Goal: Information Seeking & Learning: Learn about a topic

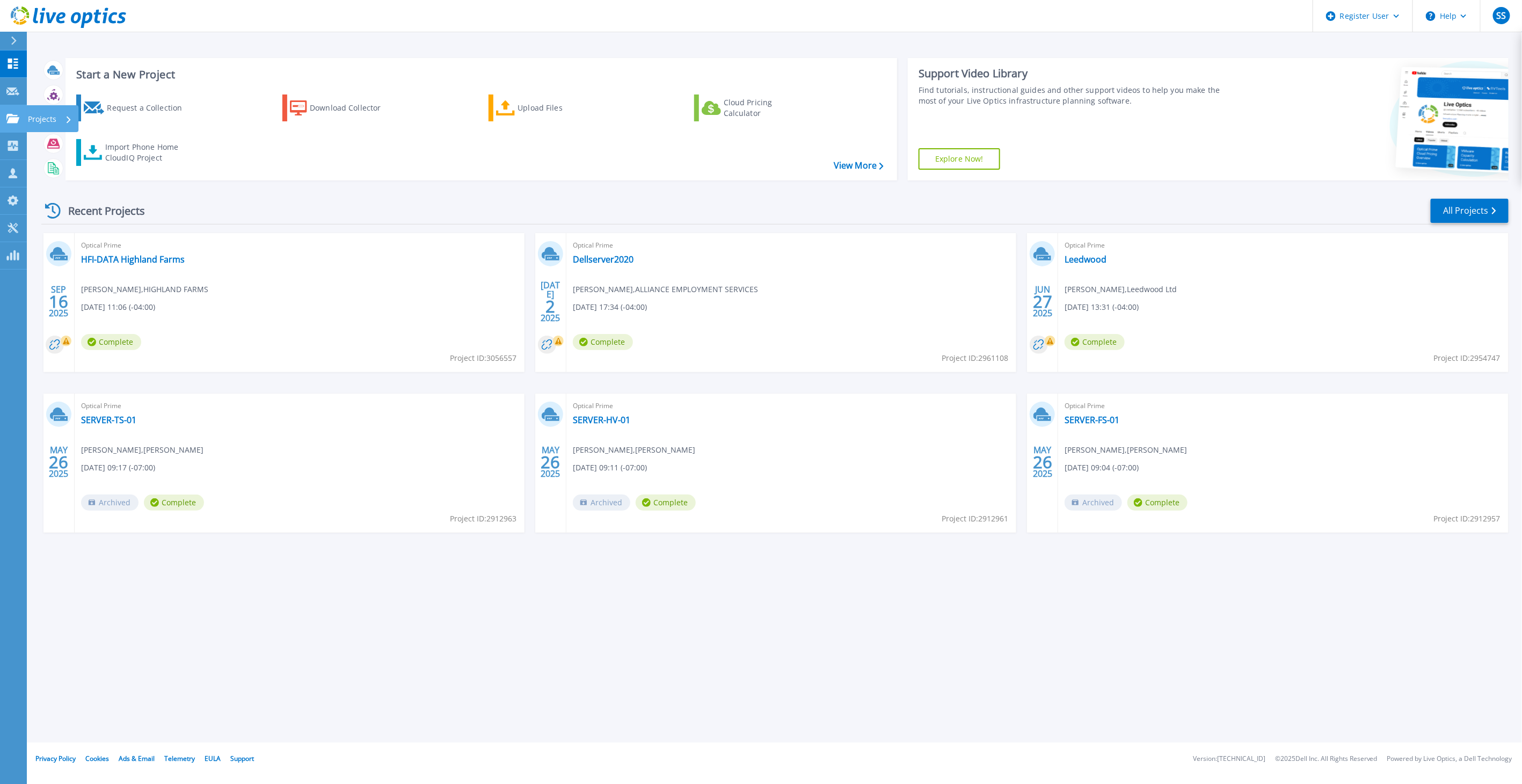
click at [23, 120] on link "Projects Projects" at bounding box center [13, 119] width 27 height 27
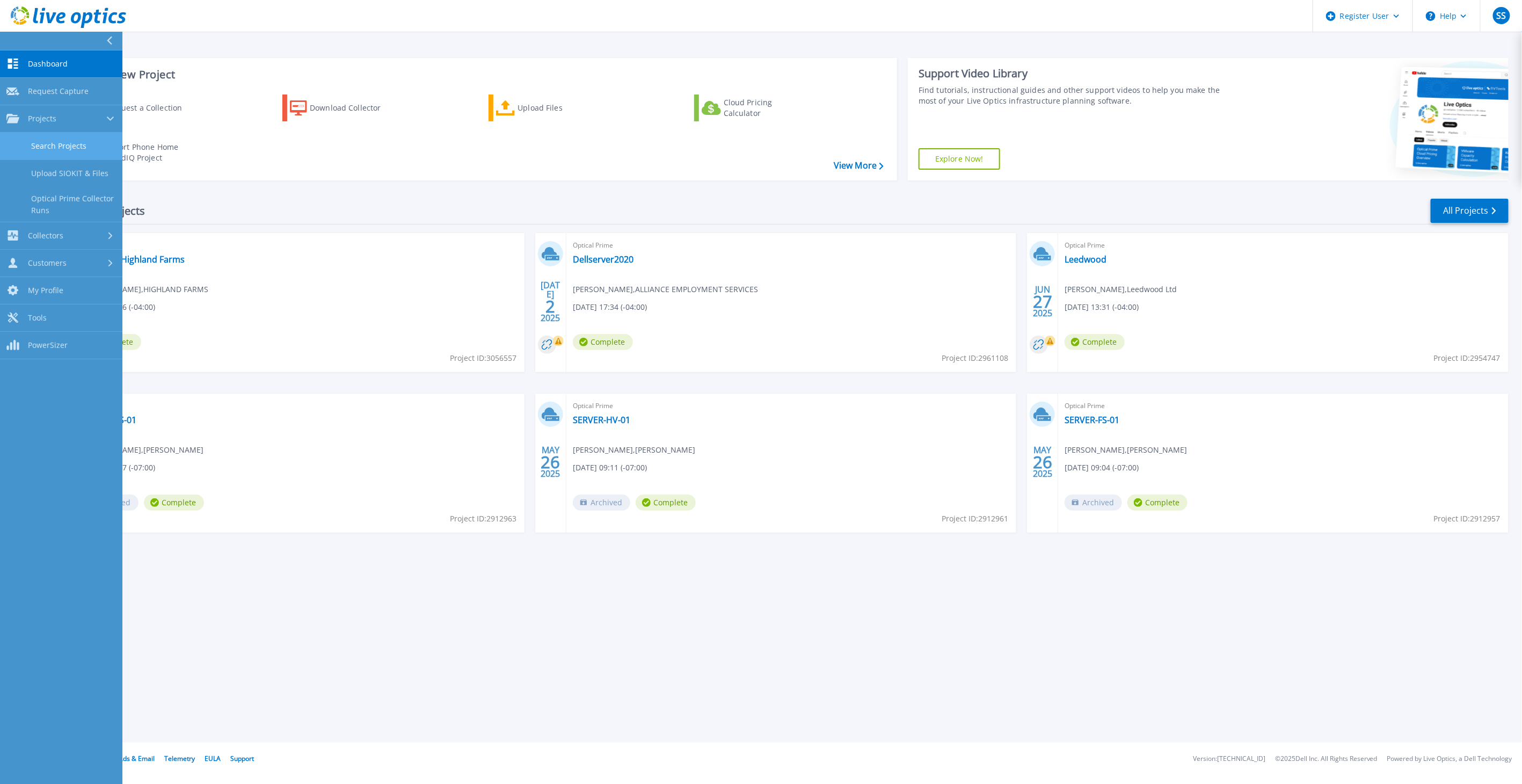
click at [55, 141] on link "Search Projects" at bounding box center [61, 146] width 123 height 27
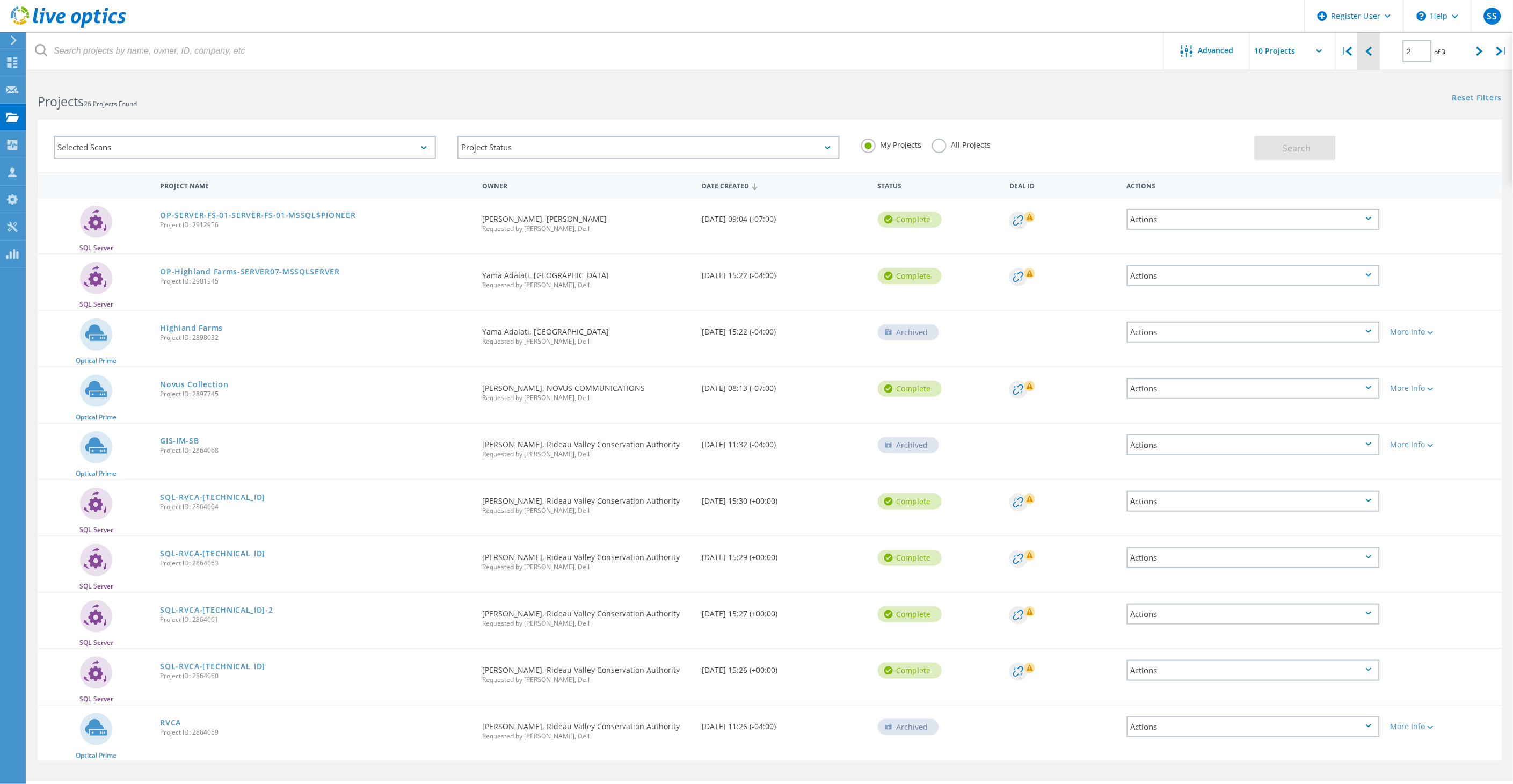
click at [1373, 54] on div at bounding box center [1368, 51] width 22 height 38
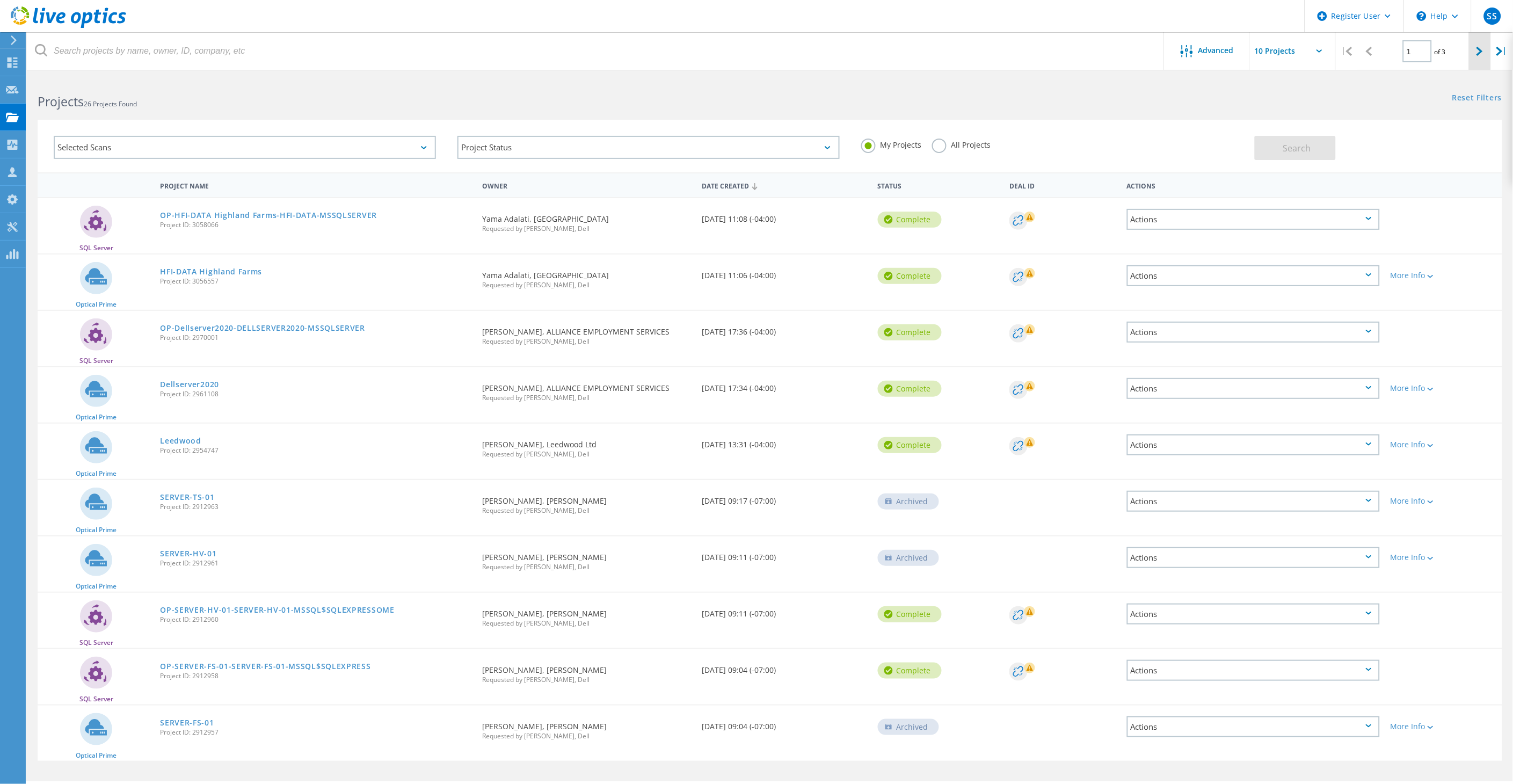
click at [1470, 52] on div at bounding box center [1479, 51] width 22 height 38
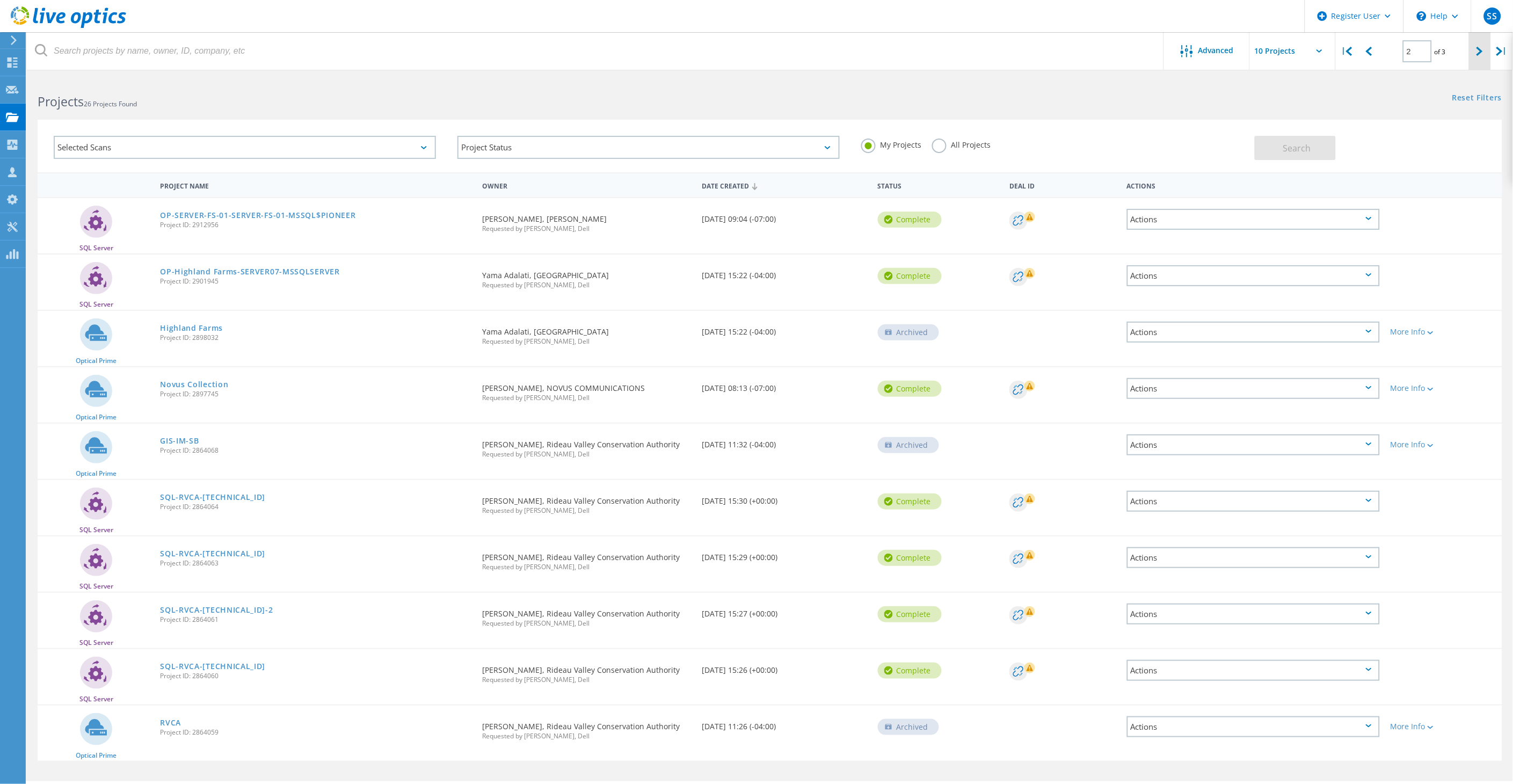
click at [1471, 52] on div at bounding box center [1479, 51] width 22 height 38
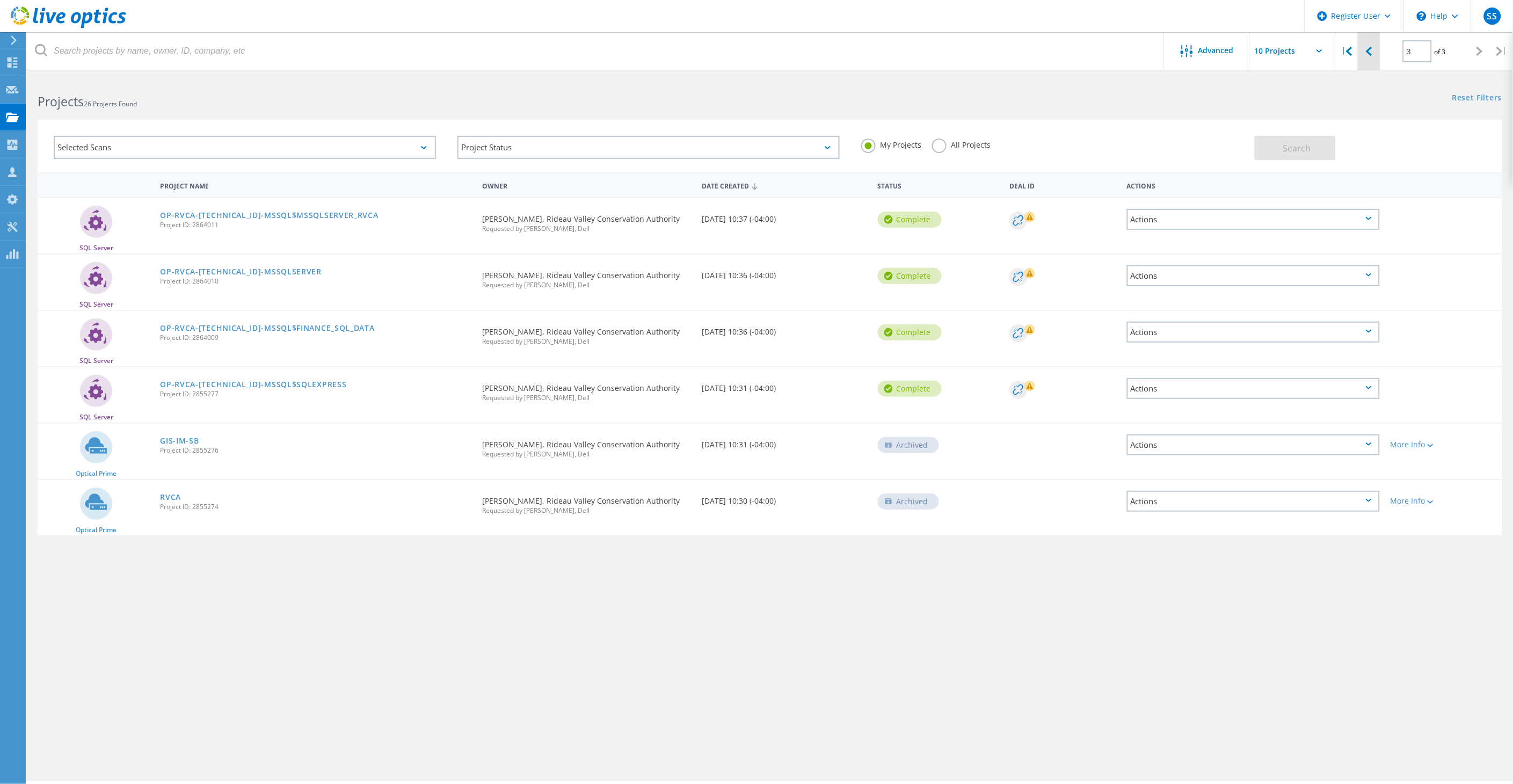
click at [1370, 52] on icon at bounding box center [1369, 52] width 7 height 9
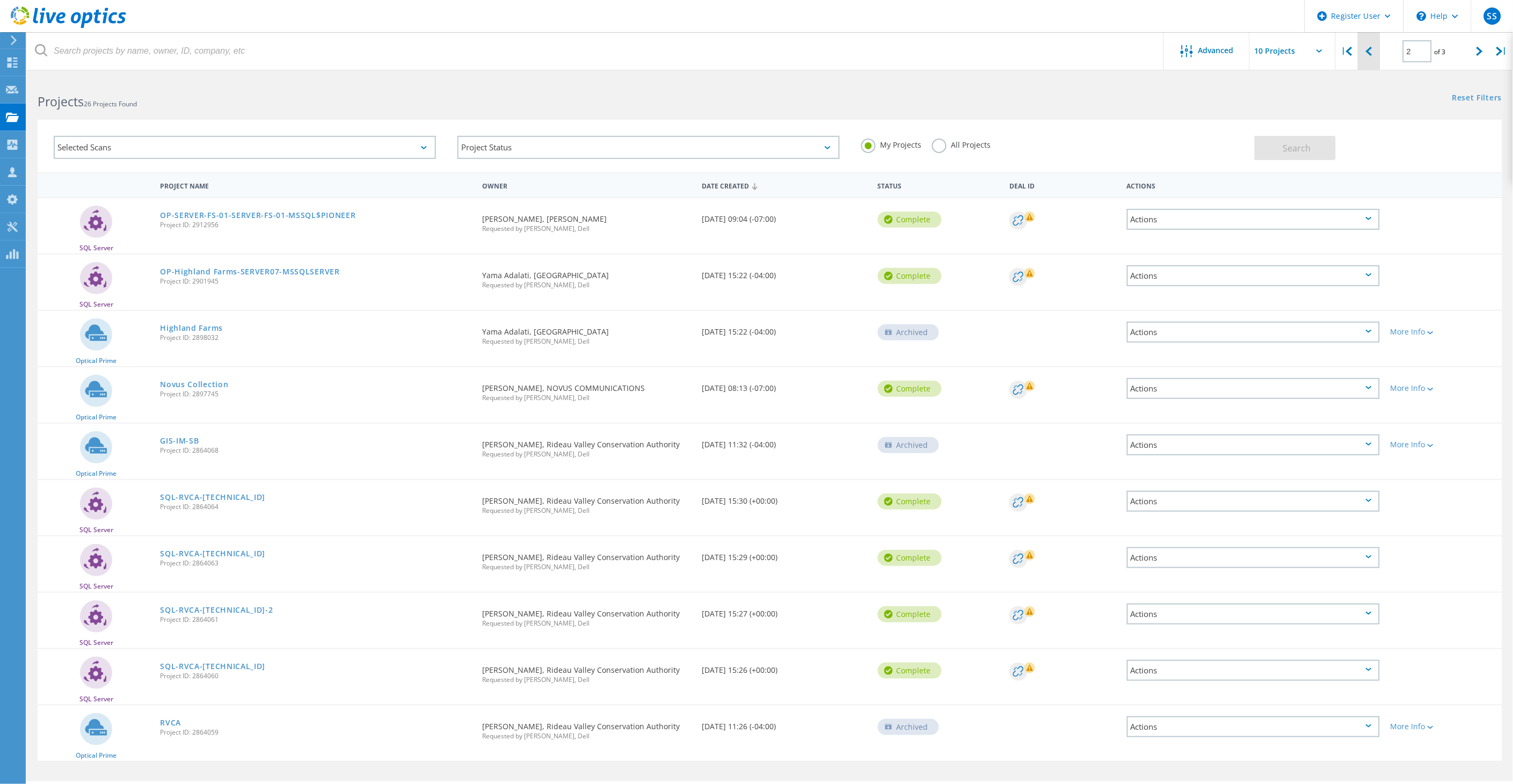
click at [1370, 52] on icon at bounding box center [1369, 52] width 7 height 9
type input "1"
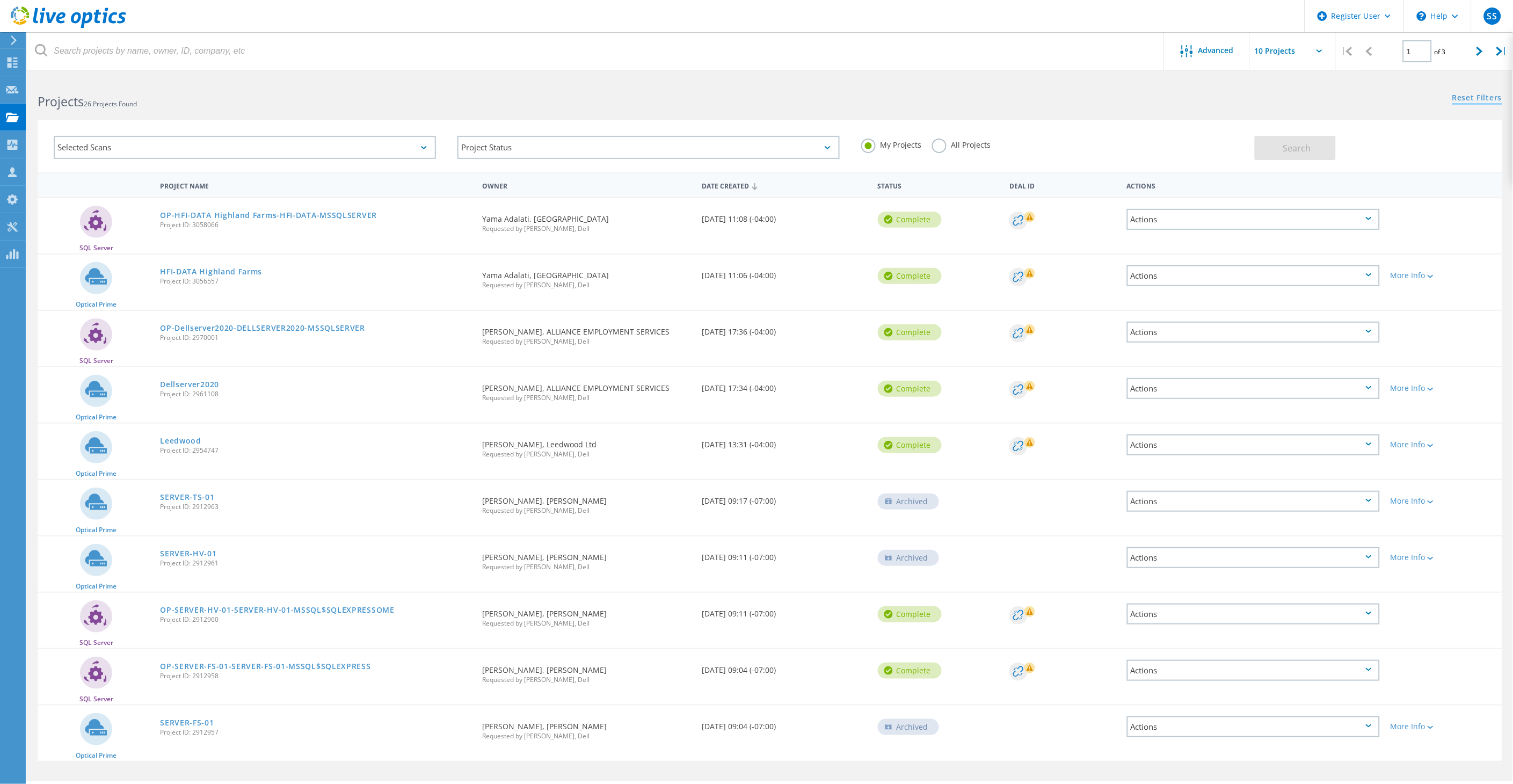
click at [1475, 95] on link "Reset Filters" at bounding box center [1477, 99] width 50 height 9
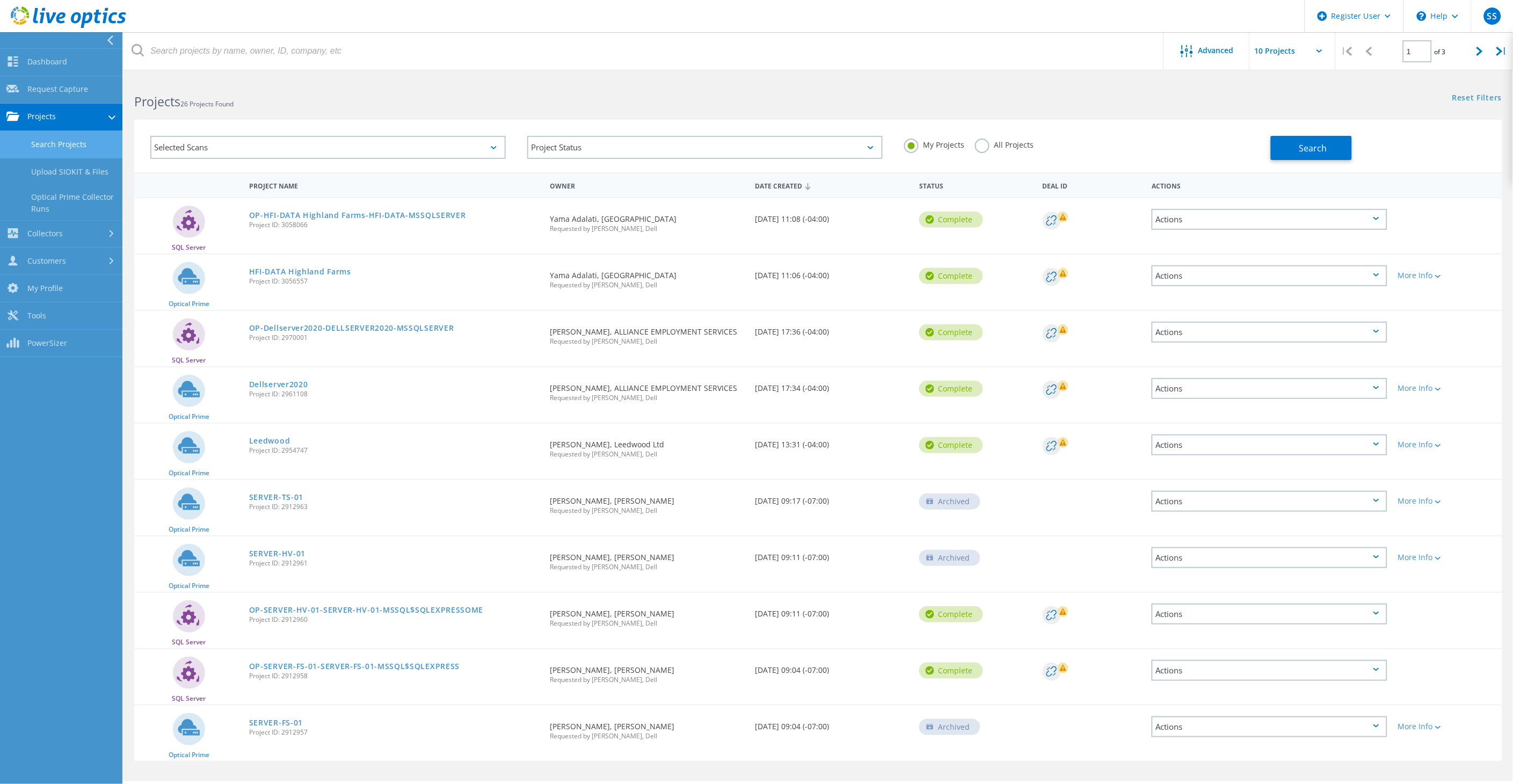
click at [78, 155] on link "Search Projects" at bounding box center [61, 144] width 123 height 27
drag, startPoint x: 78, startPoint y: 154, endPoint x: 78, endPoint y: 147, distance: 7.0
click at [78, 147] on link "Search Projects" at bounding box center [61, 144] width 123 height 27
click at [345, 143] on div "Selected Scans" at bounding box center [328, 148] width 355 height 23
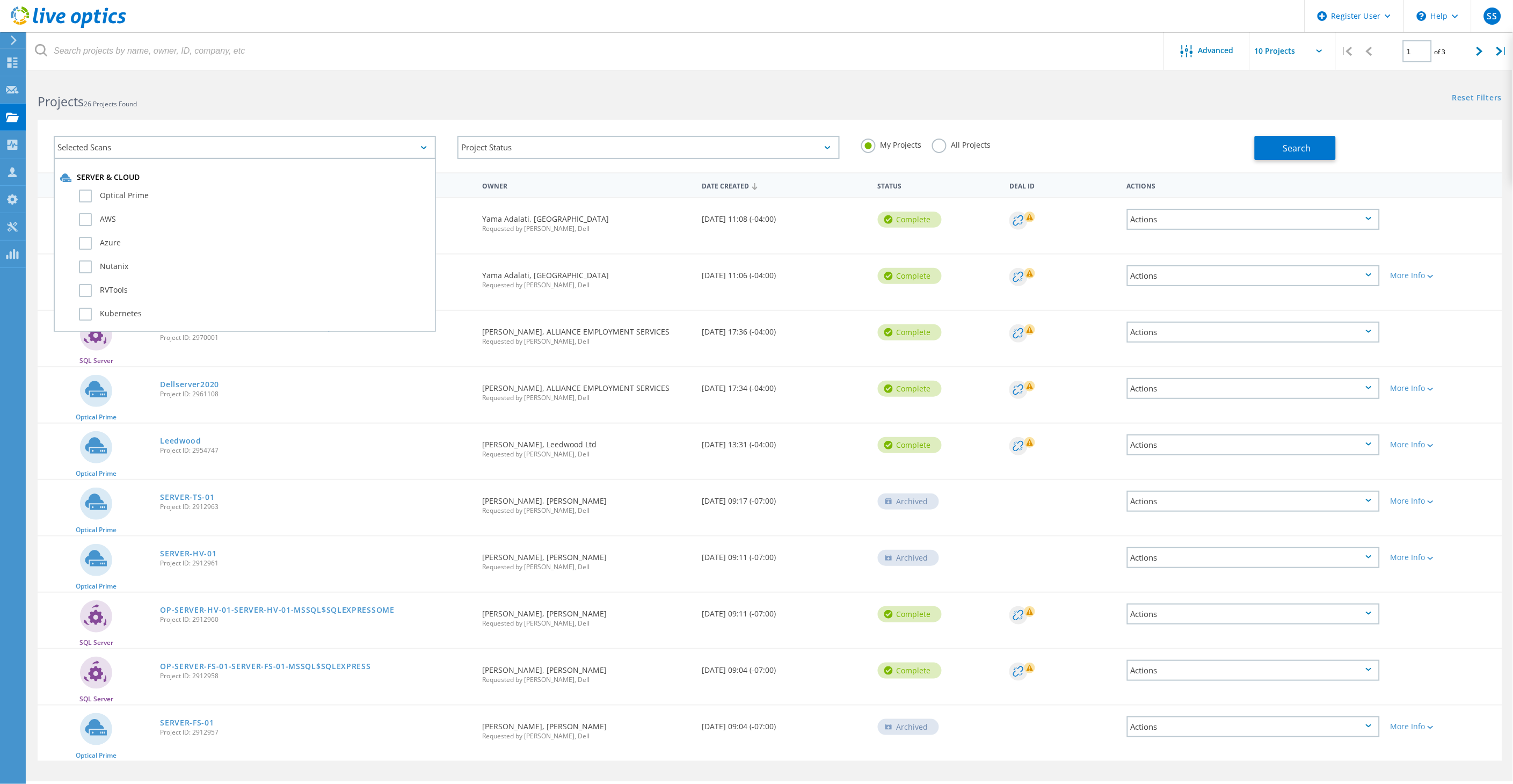
click at [320, 133] on div "Selected Scans Server & Cloud Optical Prime AWS Azure Nutanix RVTools Kubernete…" at bounding box center [245, 148] width 404 height 44
click at [339, 120] on div "Selected Scans Project Status In Progress Complete Published Anonymous Archived…" at bounding box center [770, 146] width 1465 height 52
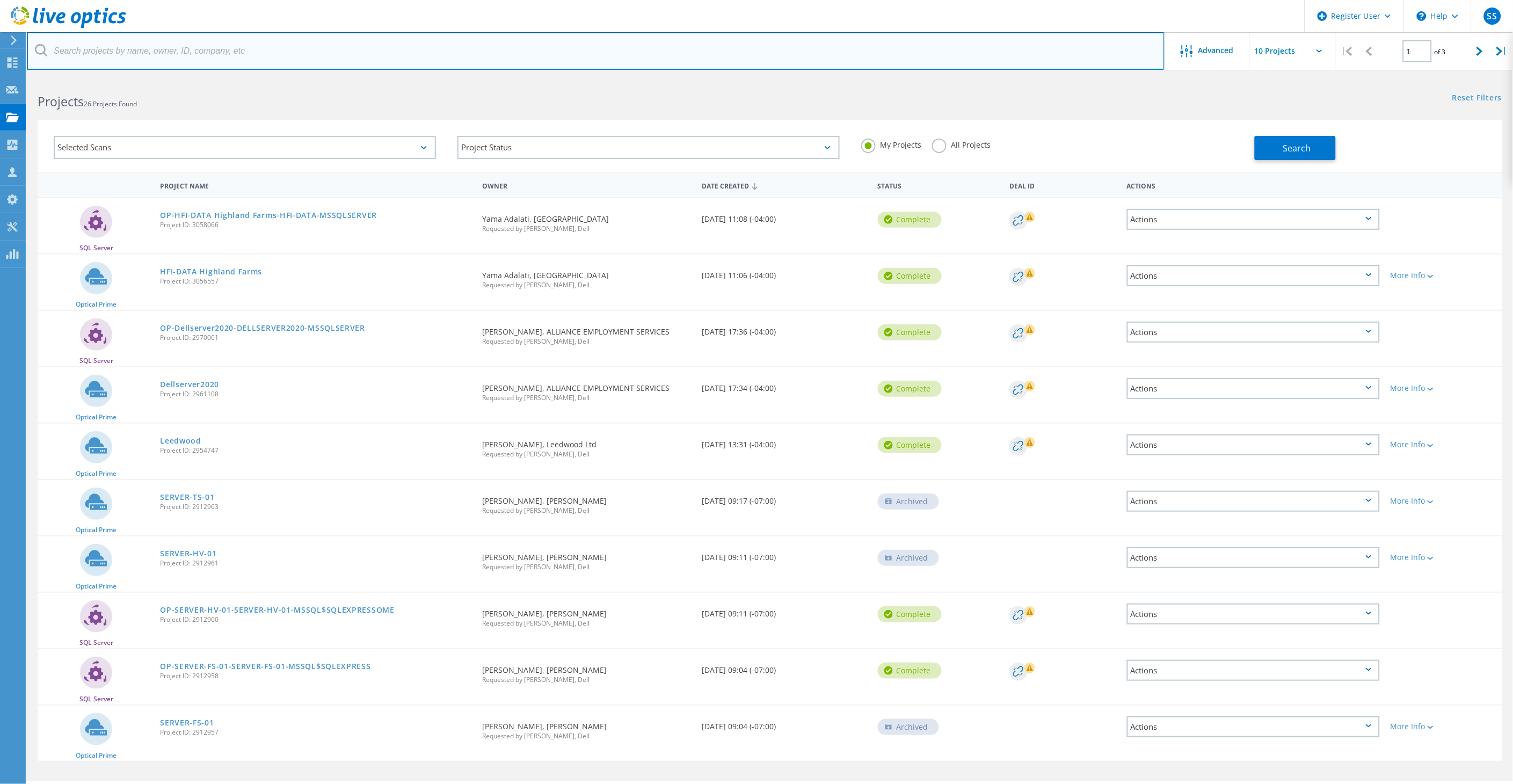
click at [180, 63] on input "text" at bounding box center [596, 51] width 1137 height 38
paste input "glaneel@huwiz.com"
type input "glaneel@huwiz.com"
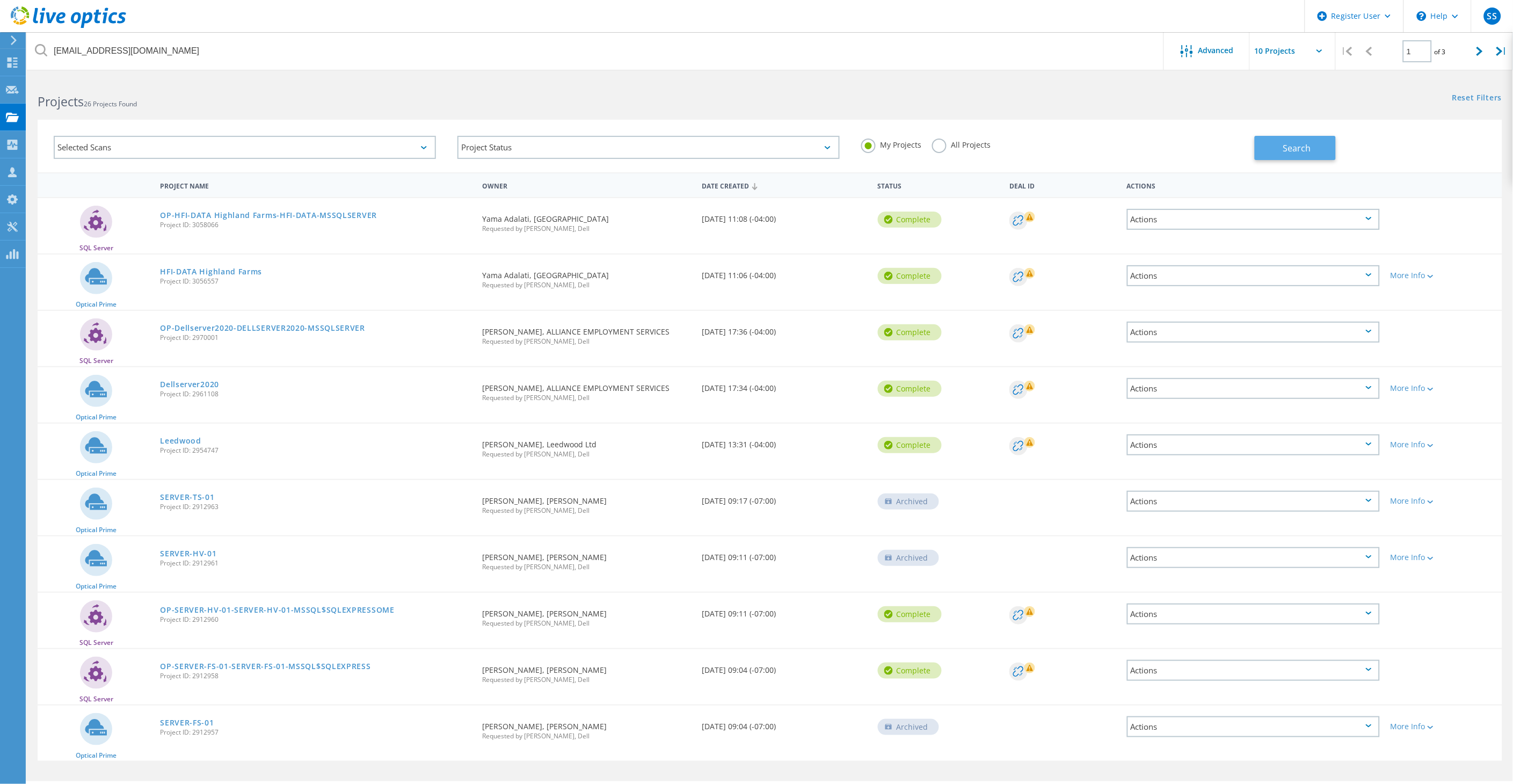
click at [1302, 147] on span "Search" at bounding box center [1297, 148] width 28 height 12
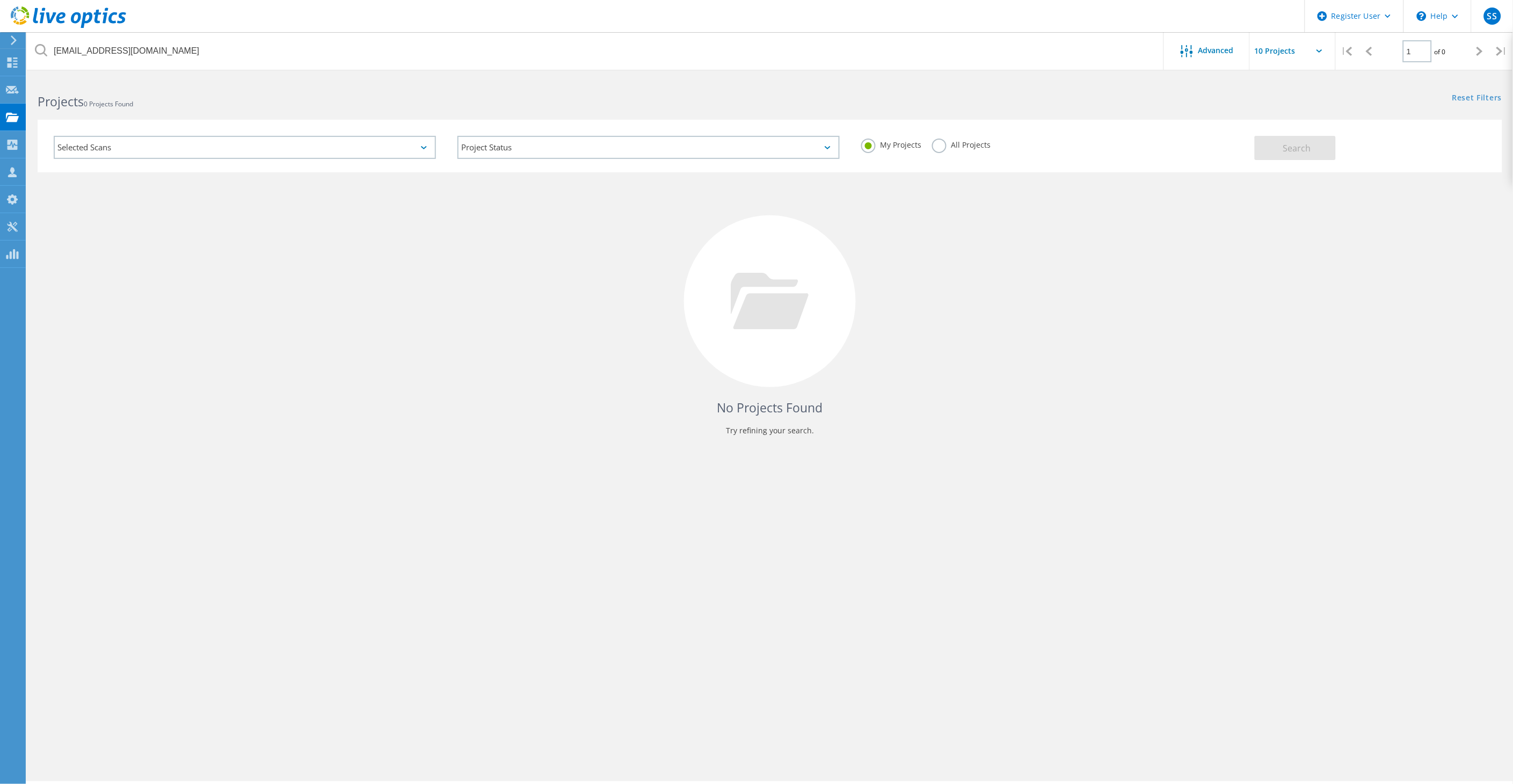
click at [933, 146] on label "All Projects" at bounding box center [961, 144] width 58 height 10
click at [0, 0] on input "All Projects" at bounding box center [0, 0] width 0 height 0
click at [1285, 151] on span "Search" at bounding box center [1297, 148] width 28 height 12
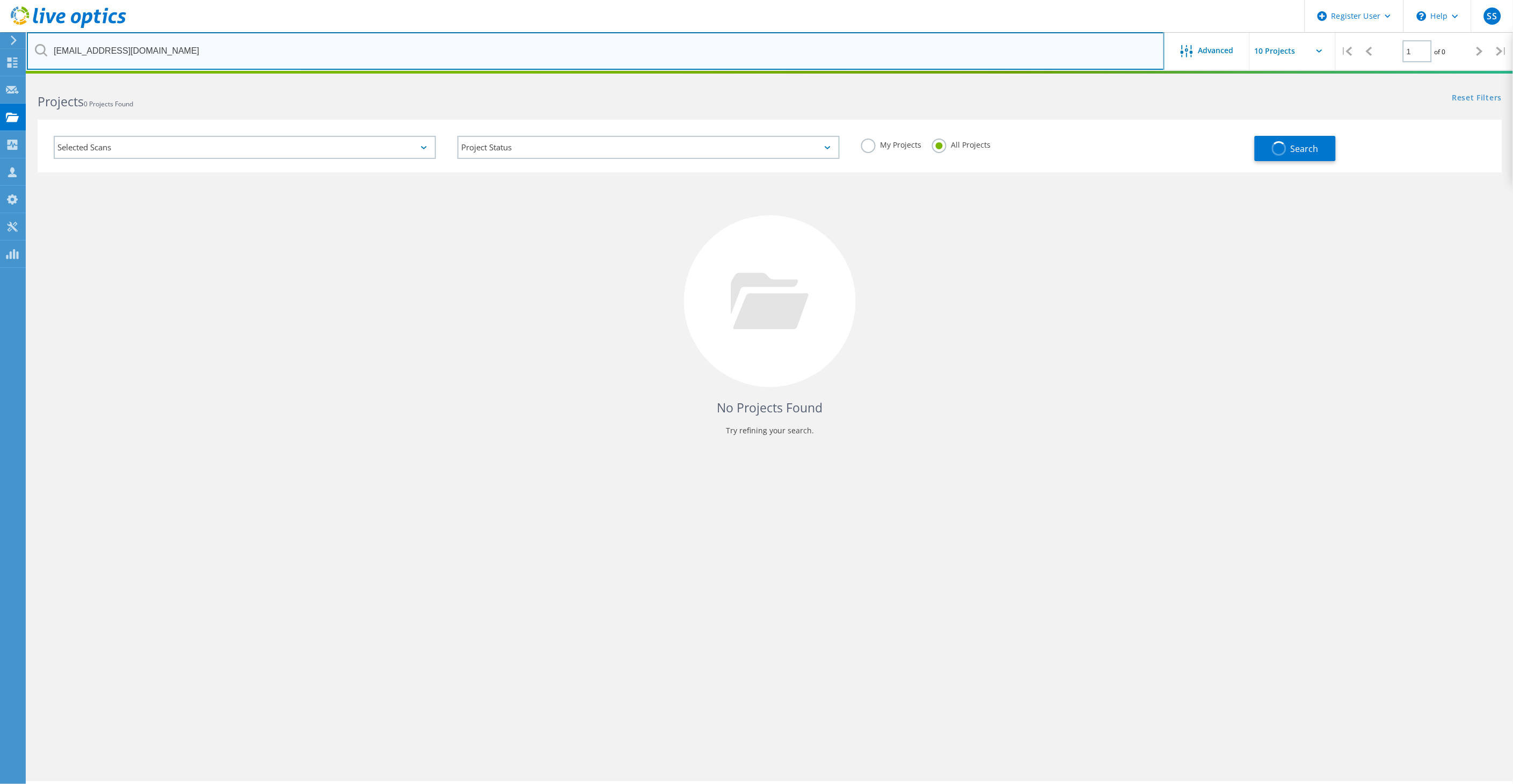
click at [232, 40] on input "glaneel@huwiz.com" at bounding box center [596, 51] width 1137 height 38
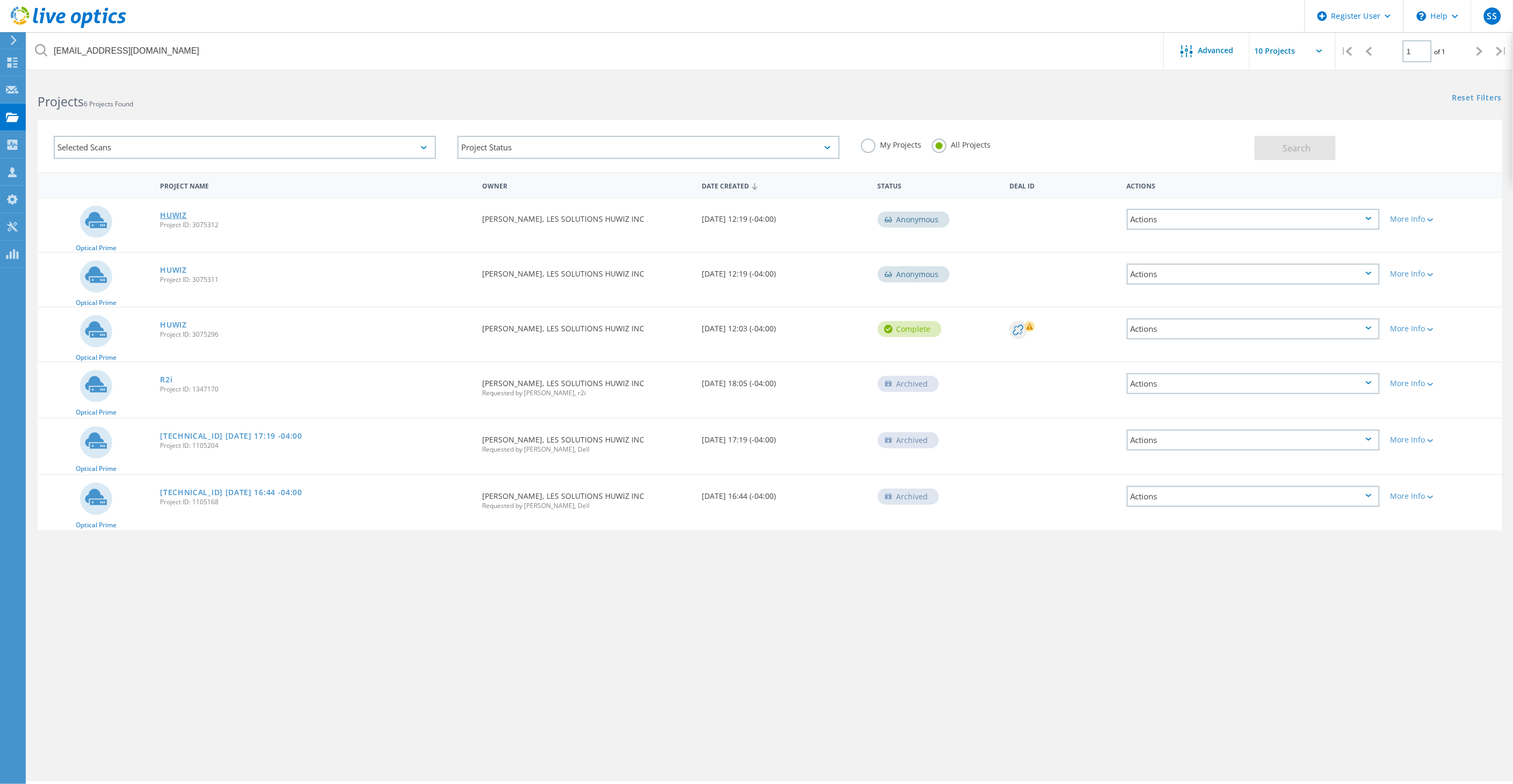
click at [170, 211] on link "HUWIZ" at bounding box center [174, 215] width 27 height 7
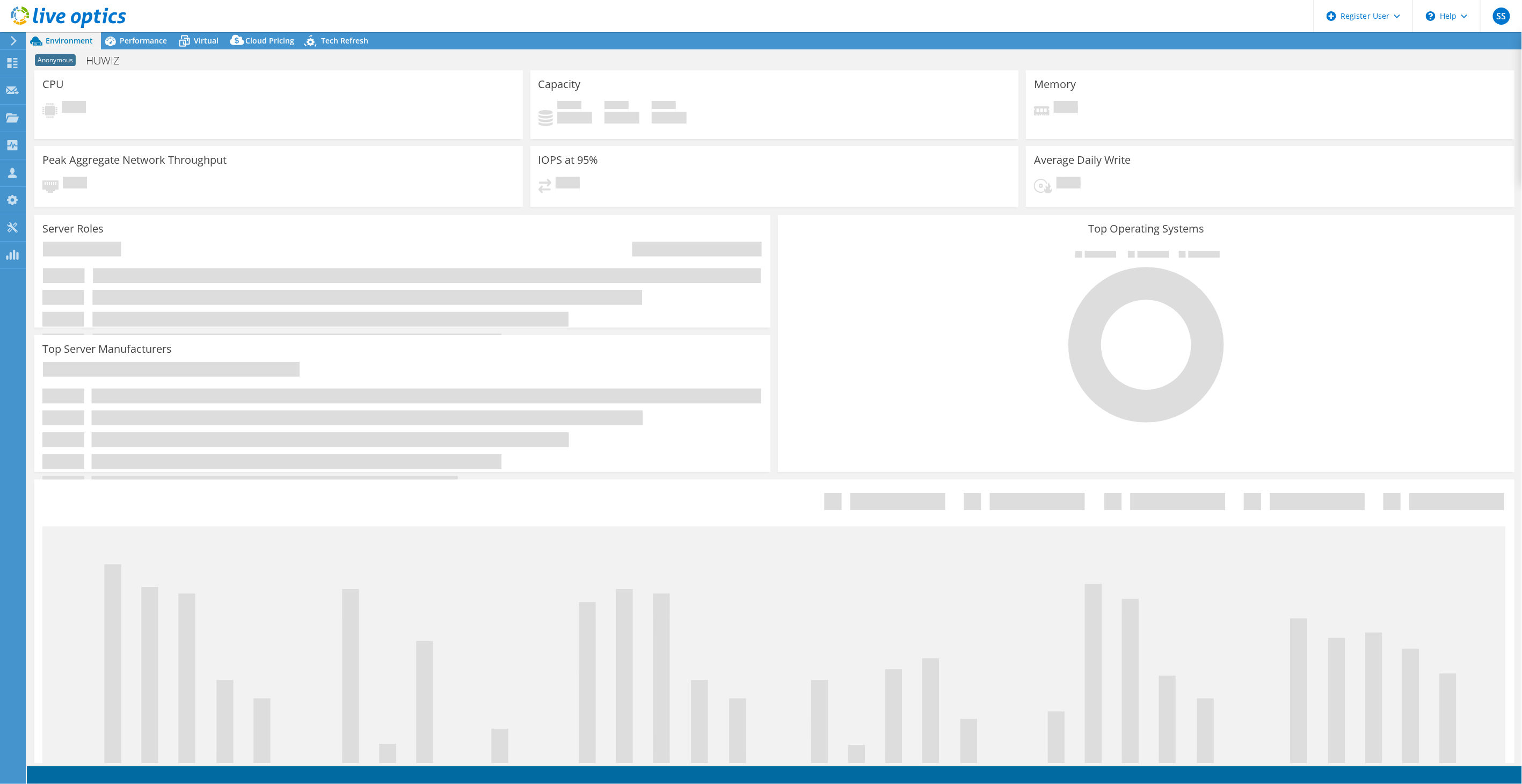
select select "Canada"
select select "CAD"
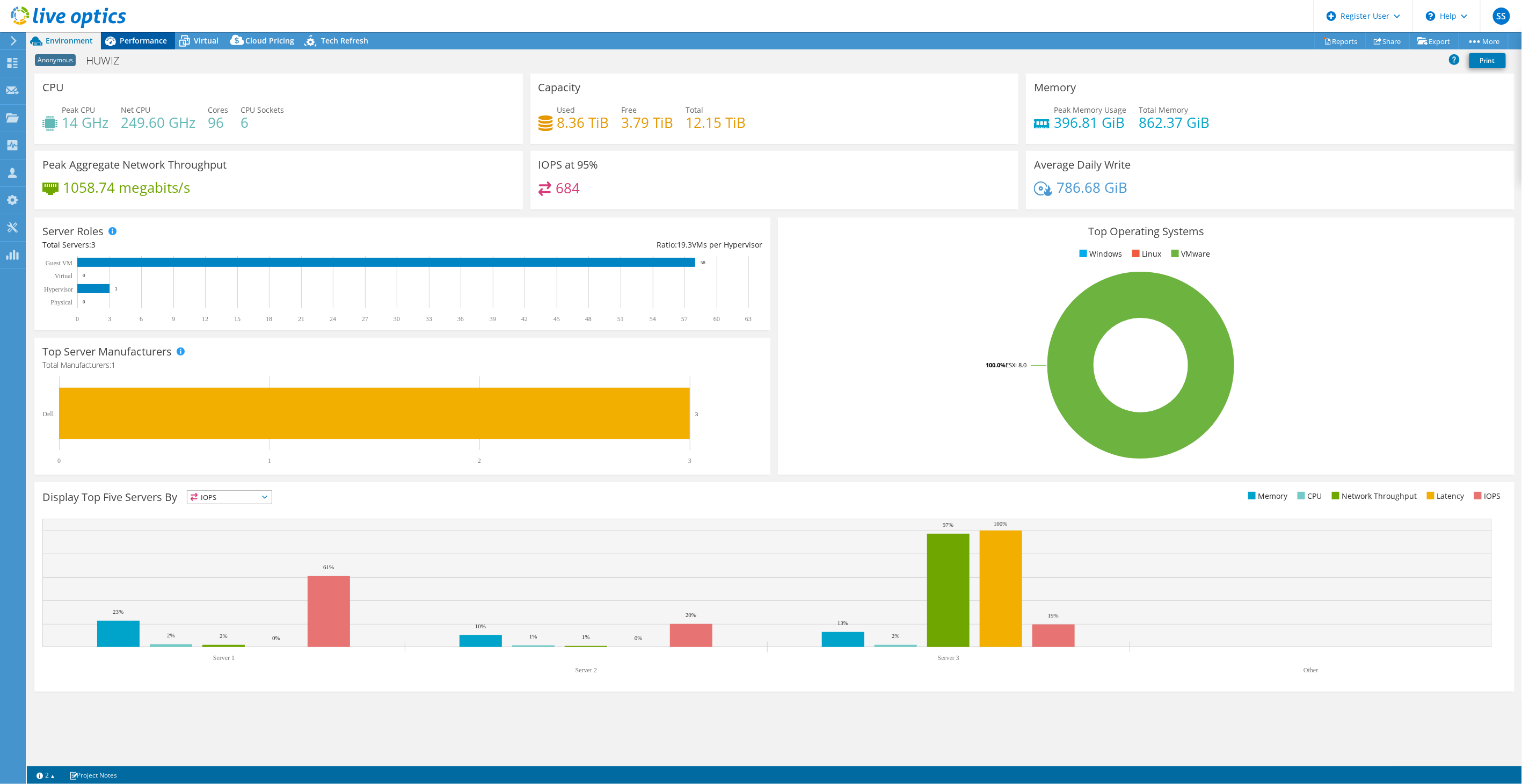
click at [155, 38] on span "Performance" at bounding box center [144, 40] width 47 height 10
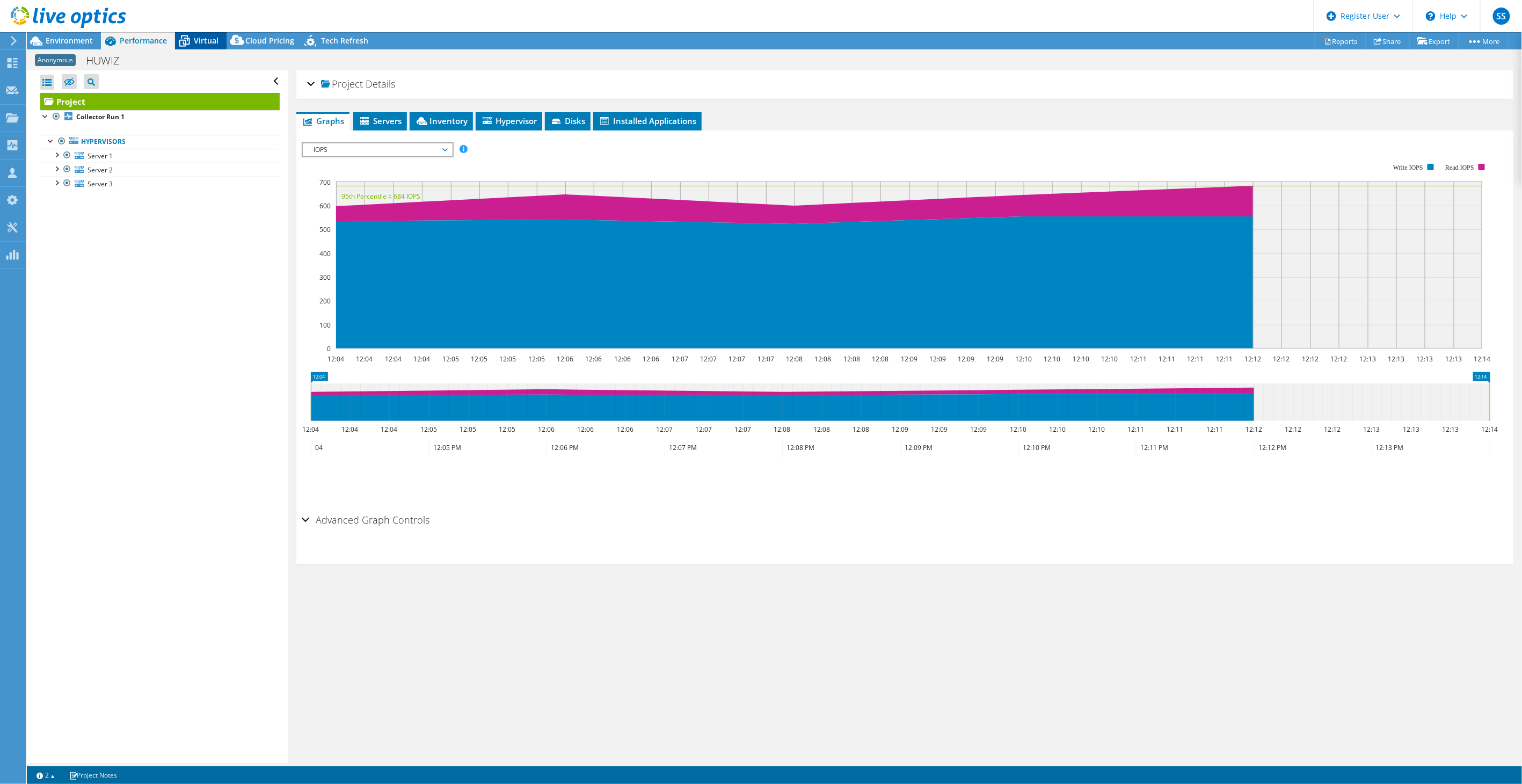
click at [200, 36] on span "Virtual" at bounding box center [206, 40] width 25 height 10
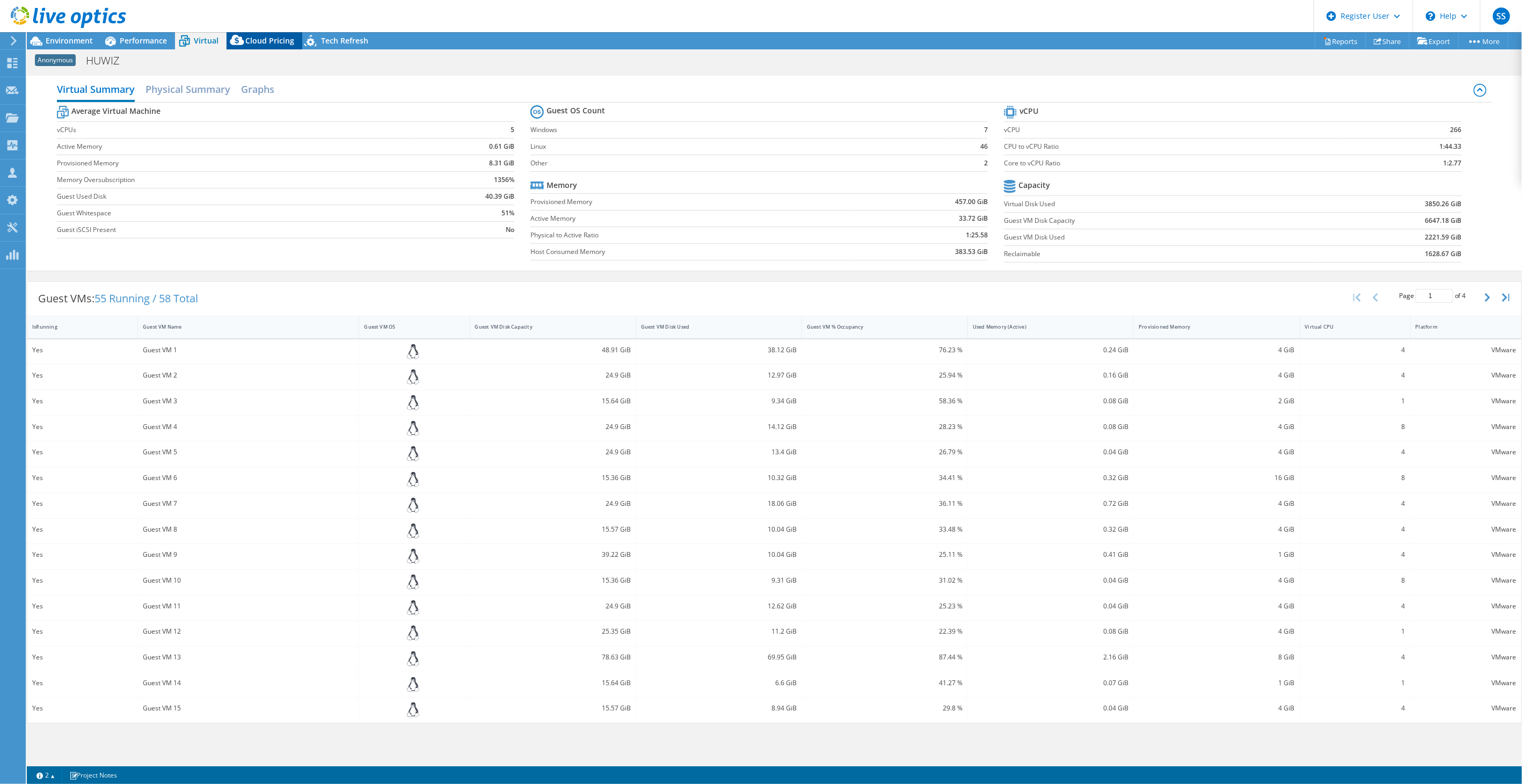
click at [262, 41] on span "Cloud Pricing" at bounding box center [270, 40] width 49 height 10
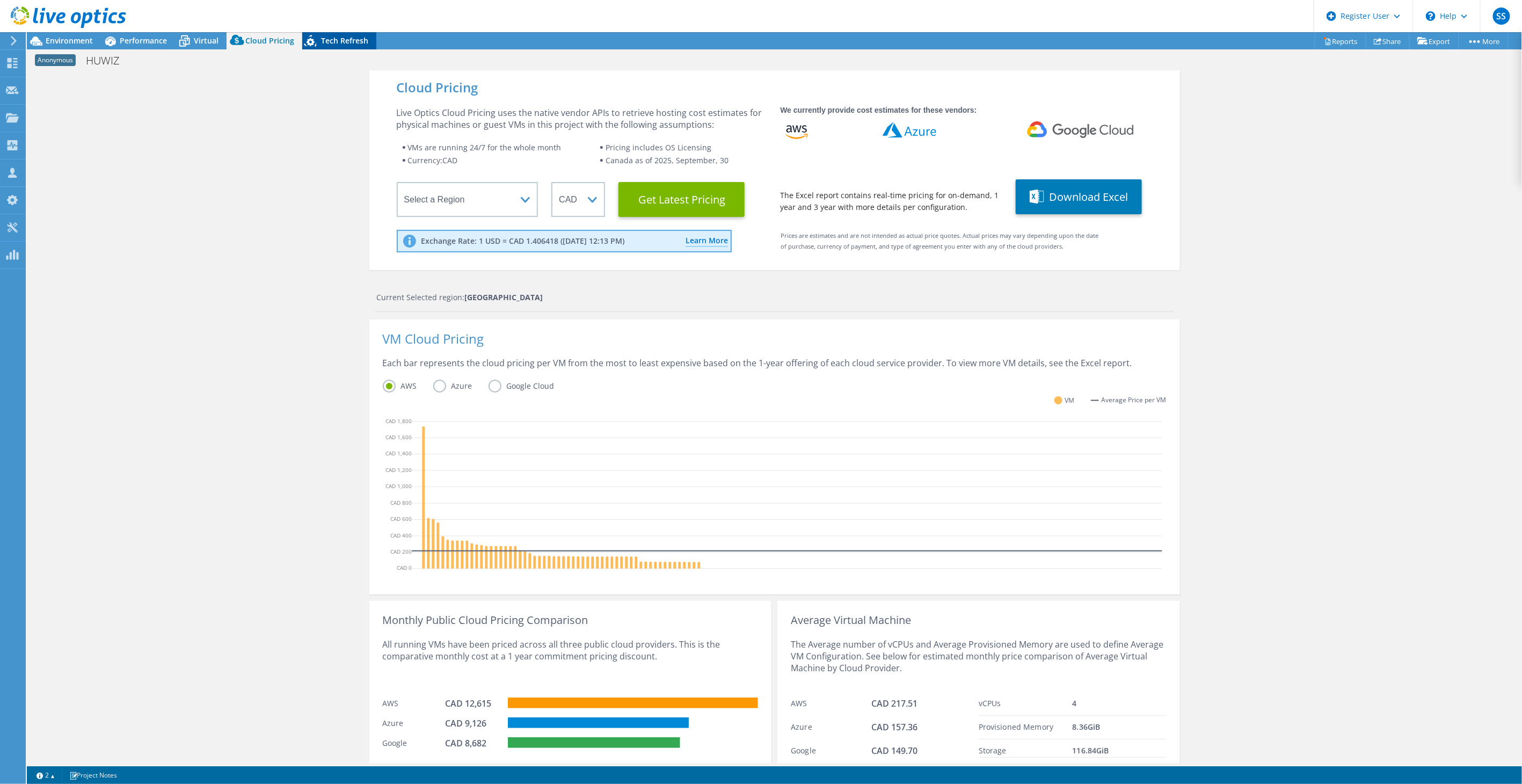
click at [341, 39] on span "Tech Refresh" at bounding box center [345, 40] width 47 height 10
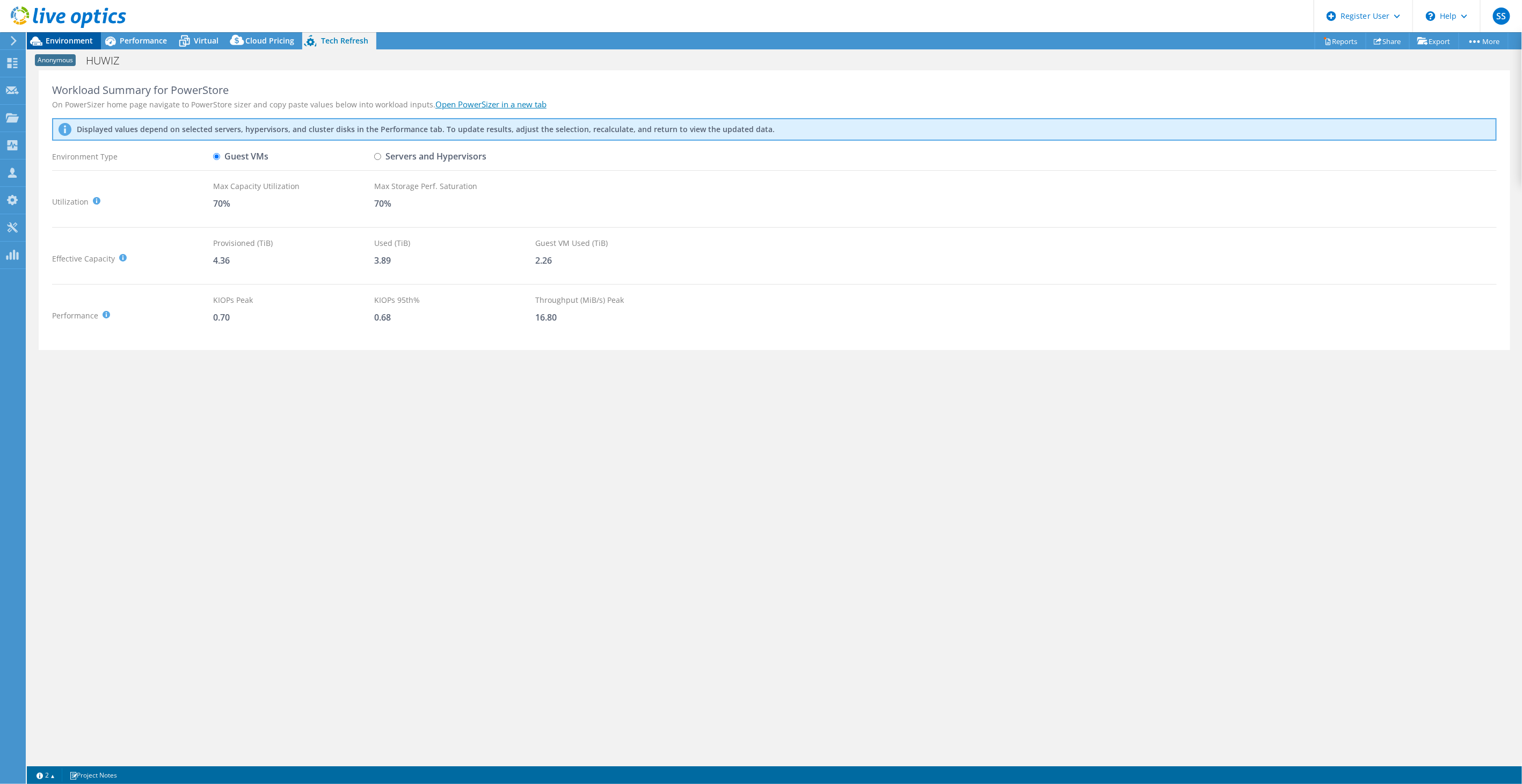
click at [79, 40] on span "Environment" at bounding box center [69, 40] width 47 height 10
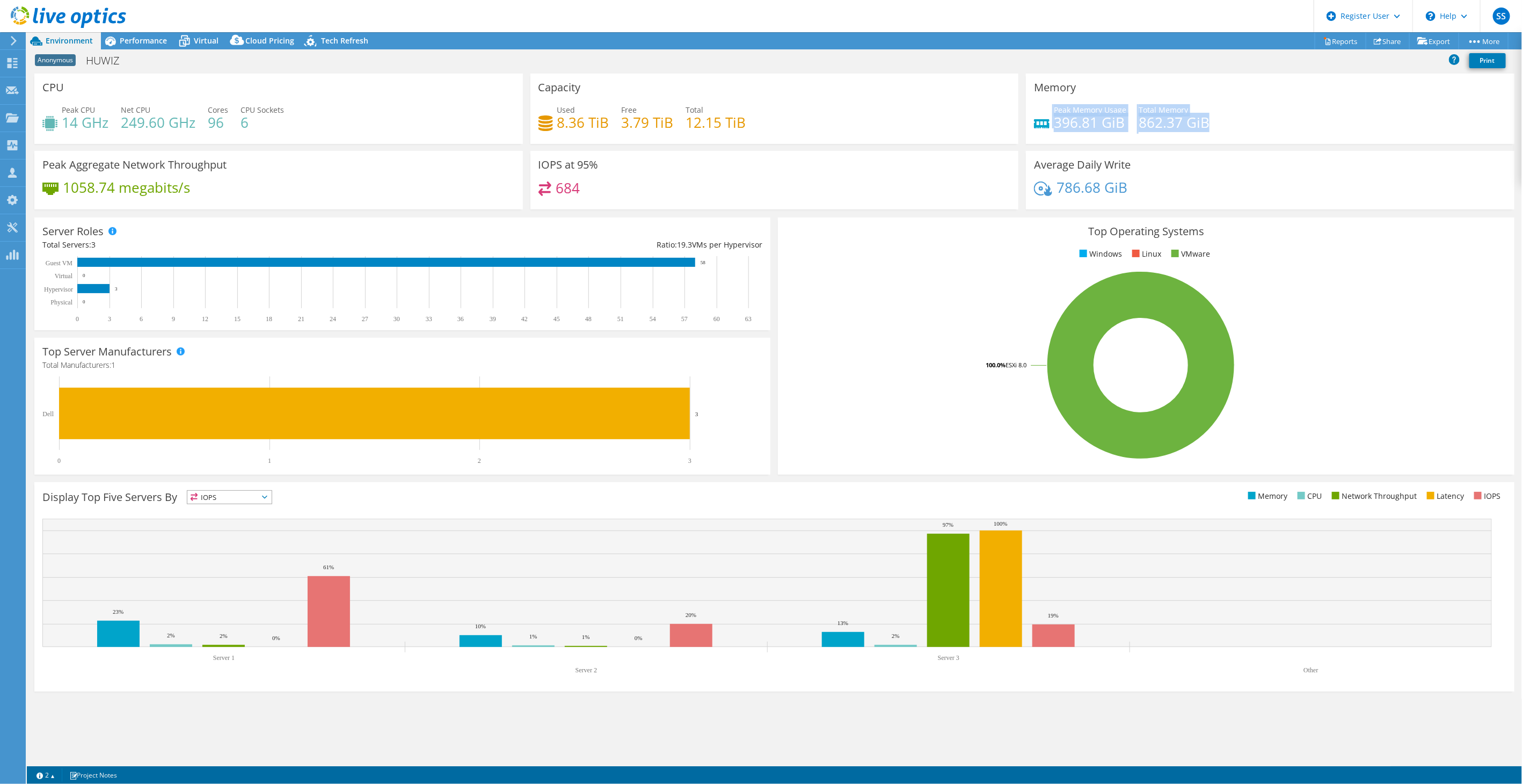
drag, startPoint x: 1210, startPoint y: 121, endPoint x: 1042, endPoint y: 125, distance: 168.0
click at [1042, 125] on div "Peak Memory Usage 396.81 GiB Total Memory 862.37 GiB" at bounding box center [1270, 121] width 472 height 35
drag, startPoint x: 773, startPoint y: 127, endPoint x: 605, endPoint y: 120, distance: 168.1
click at [605, 120] on div "Used 8.36 TiB Free 3.79 TiB Total 12.15 TiB" at bounding box center [775, 121] width 472 height 35
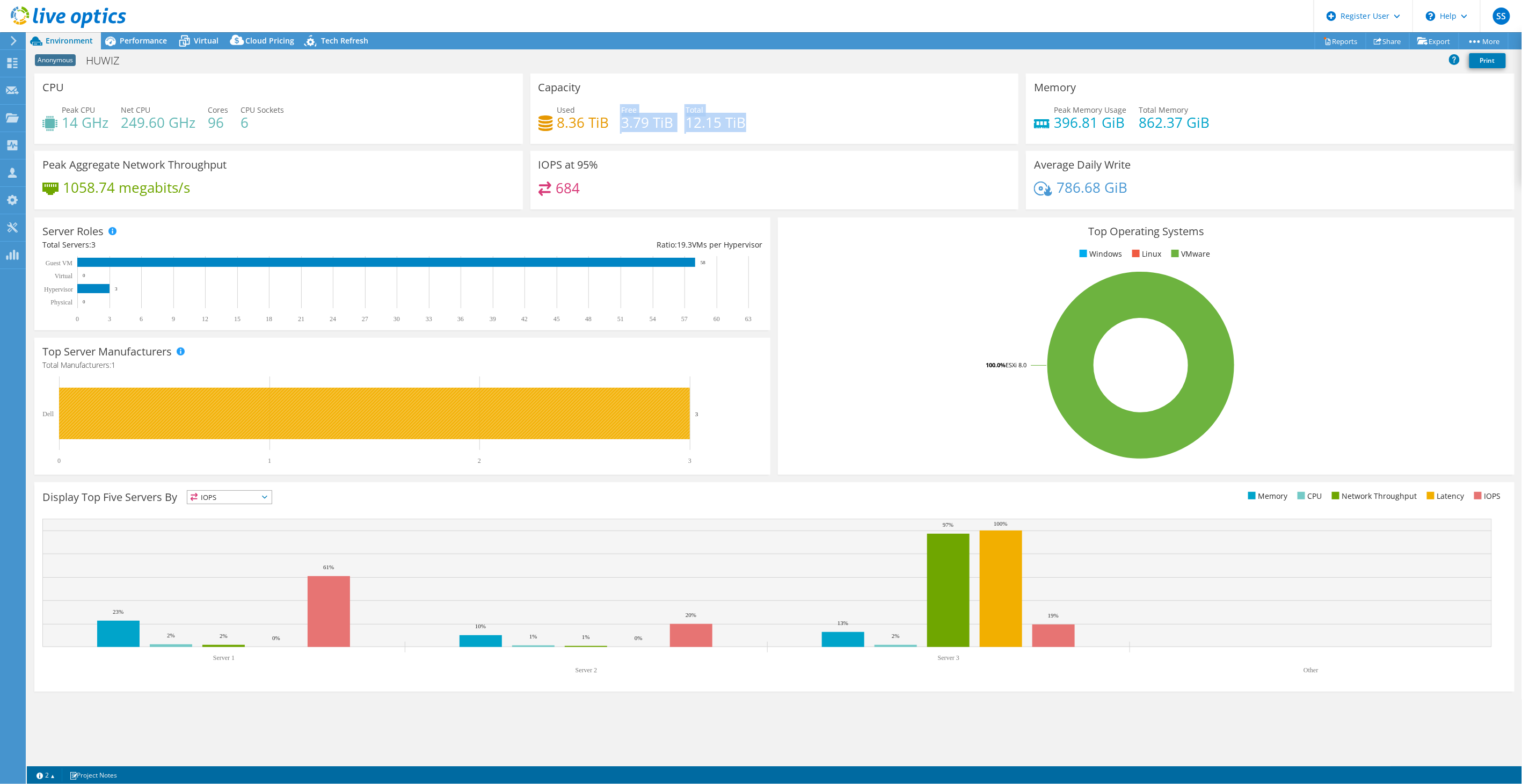
click at [152, 421] on rect at bounding box center [374, 413] width 631 height 52
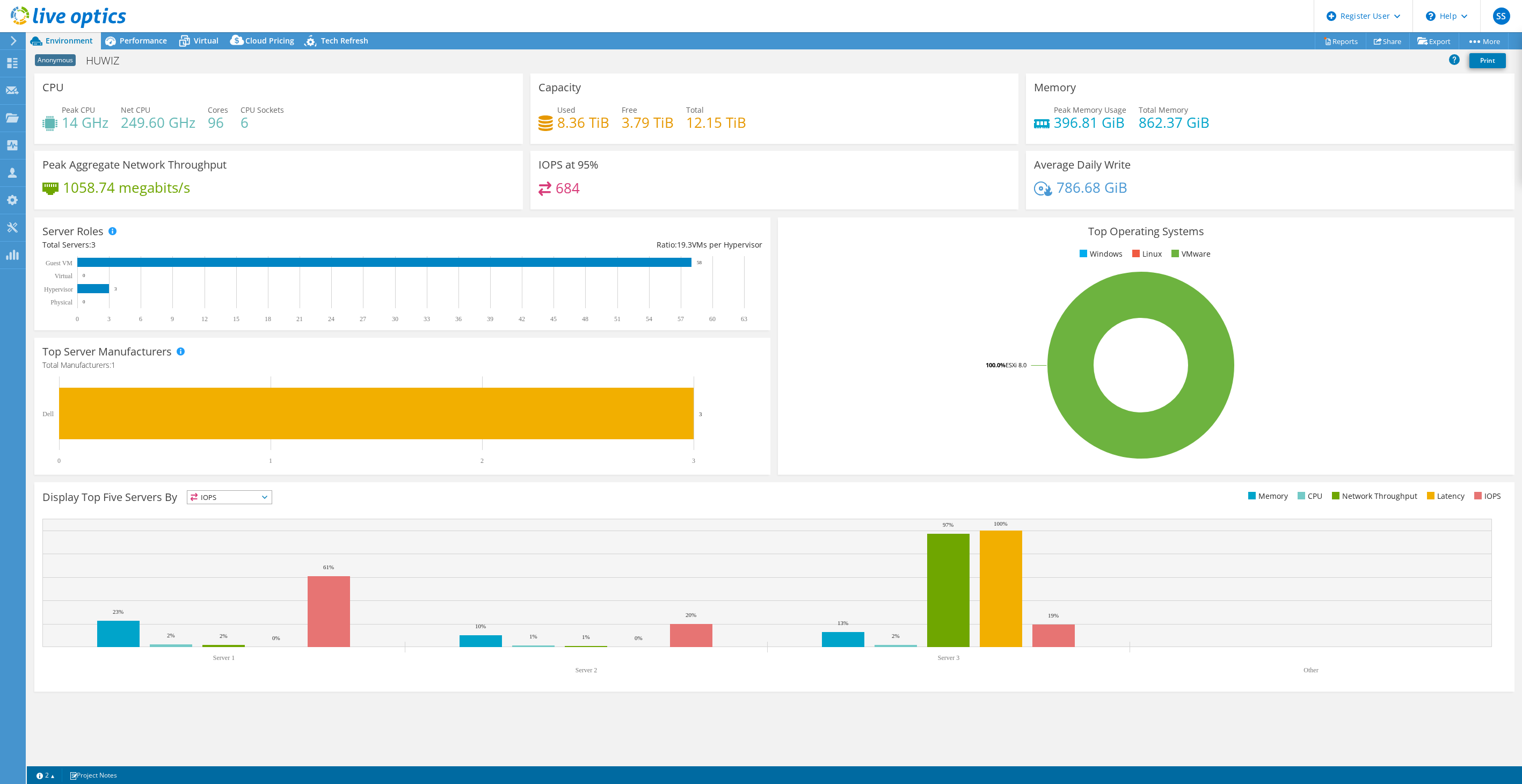
select select "[GEOGRAPHIC_DATA]"
select select "CAD"
